Goal: Information Seeking & Learning: Learn about a topic

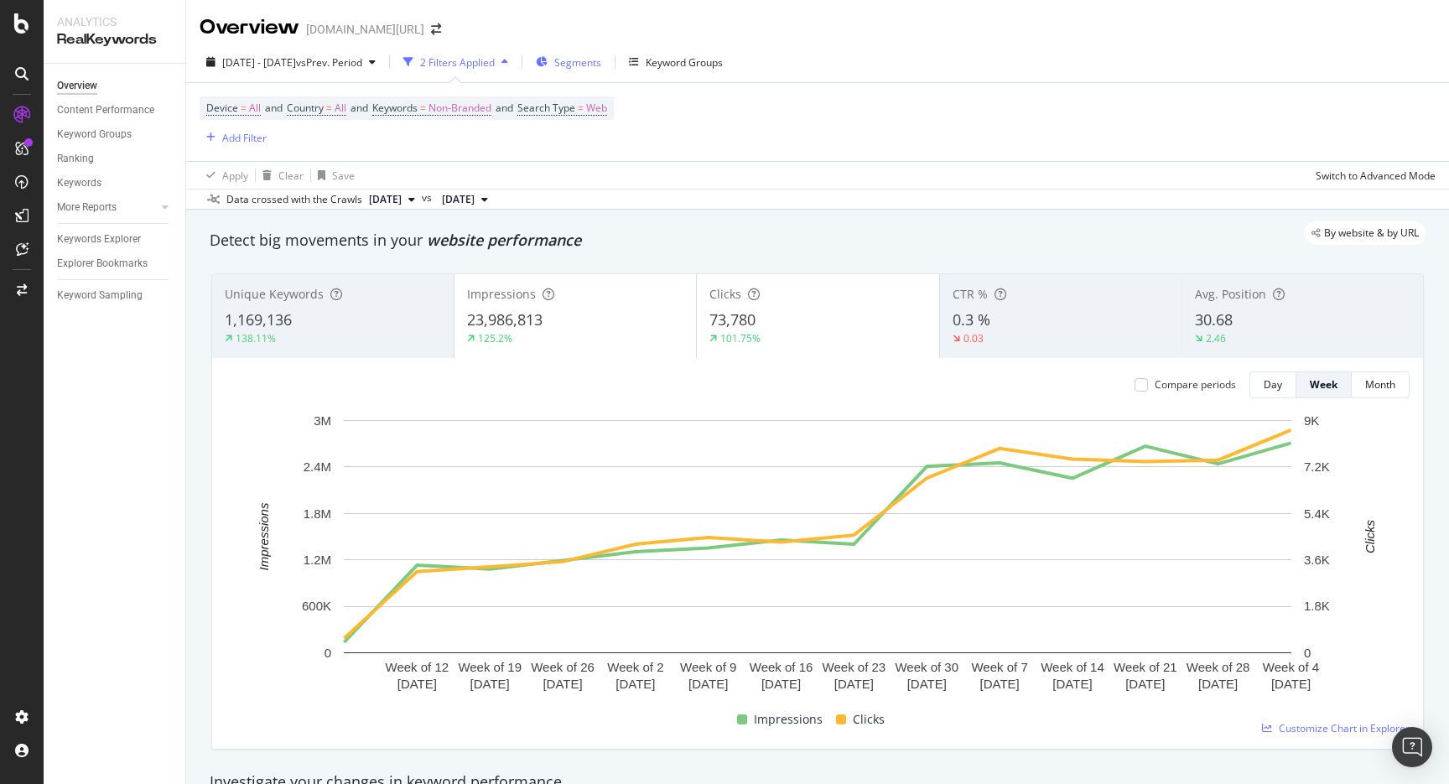
click at [601, 62] on span "Segments" at bounding box center [577, 62] width 47 height 14
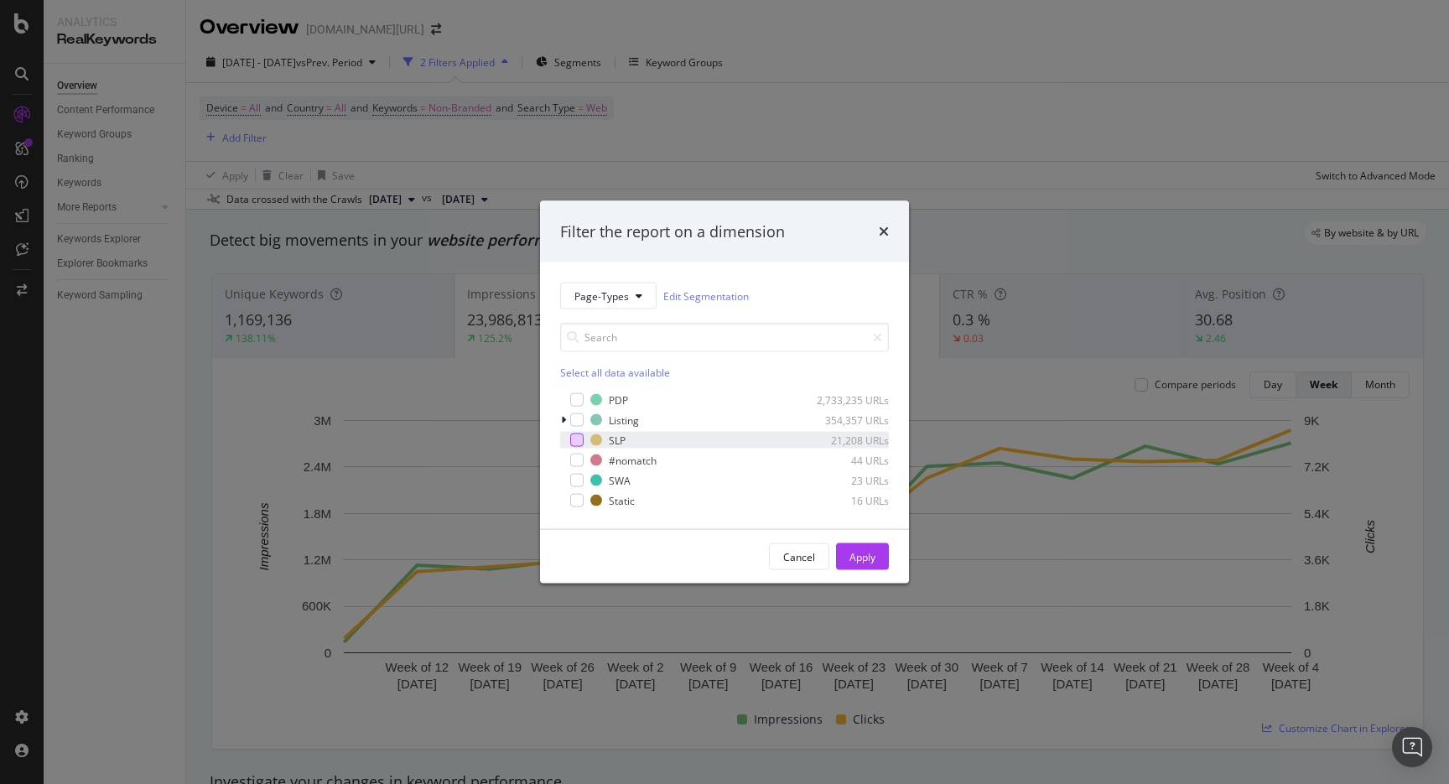
click at [574, 437] on div "modal" at bounding box center [576, 440] width 13 height 13
click at [878, 558] on button "Apply" at bounding box center [862, 557] width 53 height 27
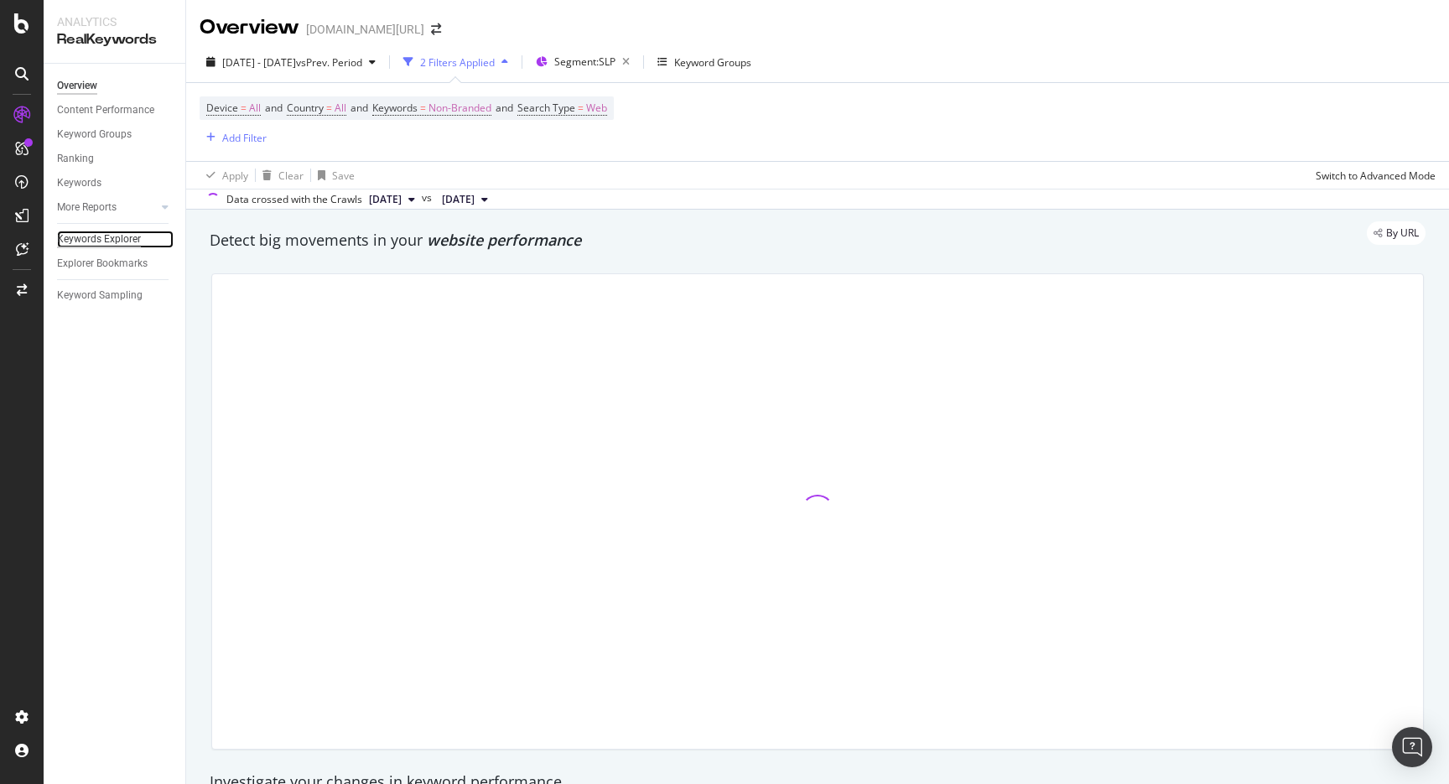
click at [112, 241] on div "Keywords Explorer" at bounding box center [99, 240] width 84 height 18
